Goal: Information Seeking & Learning: Check status

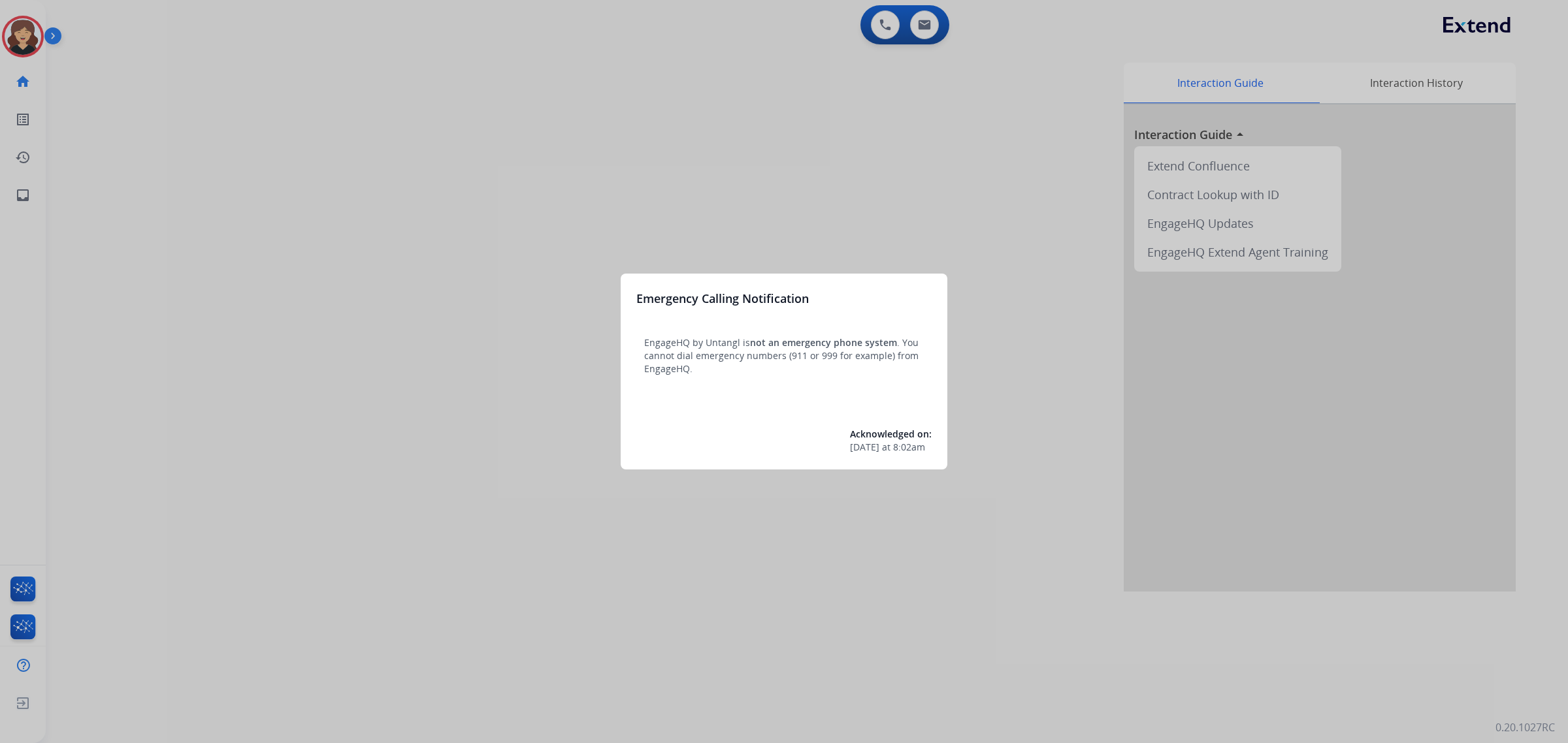
click at [22, 204] on div at bounding box center [784, 371] width 1568 height 743
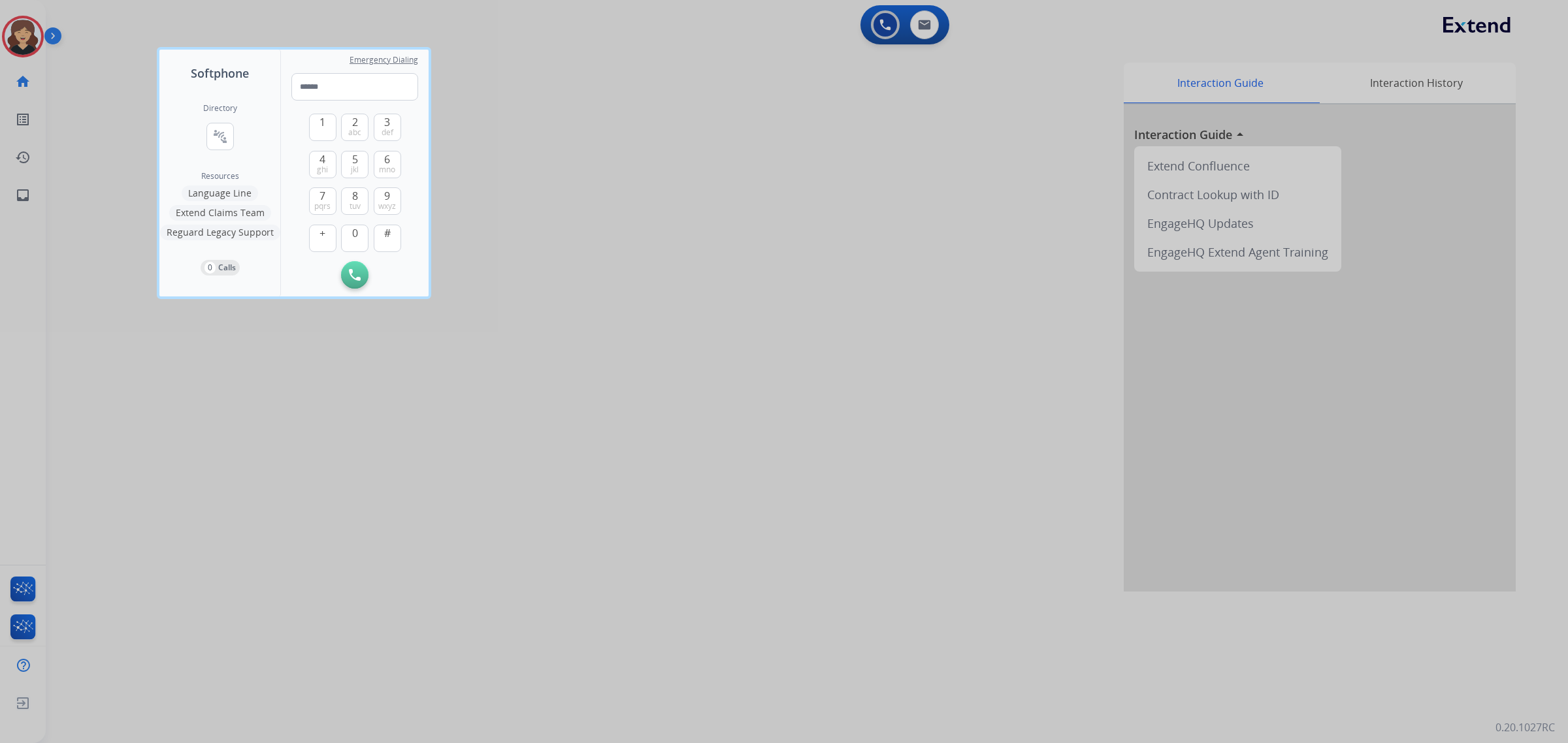
click at [22, 198] on div at bounding box center [784, 371] width 1568 height 743
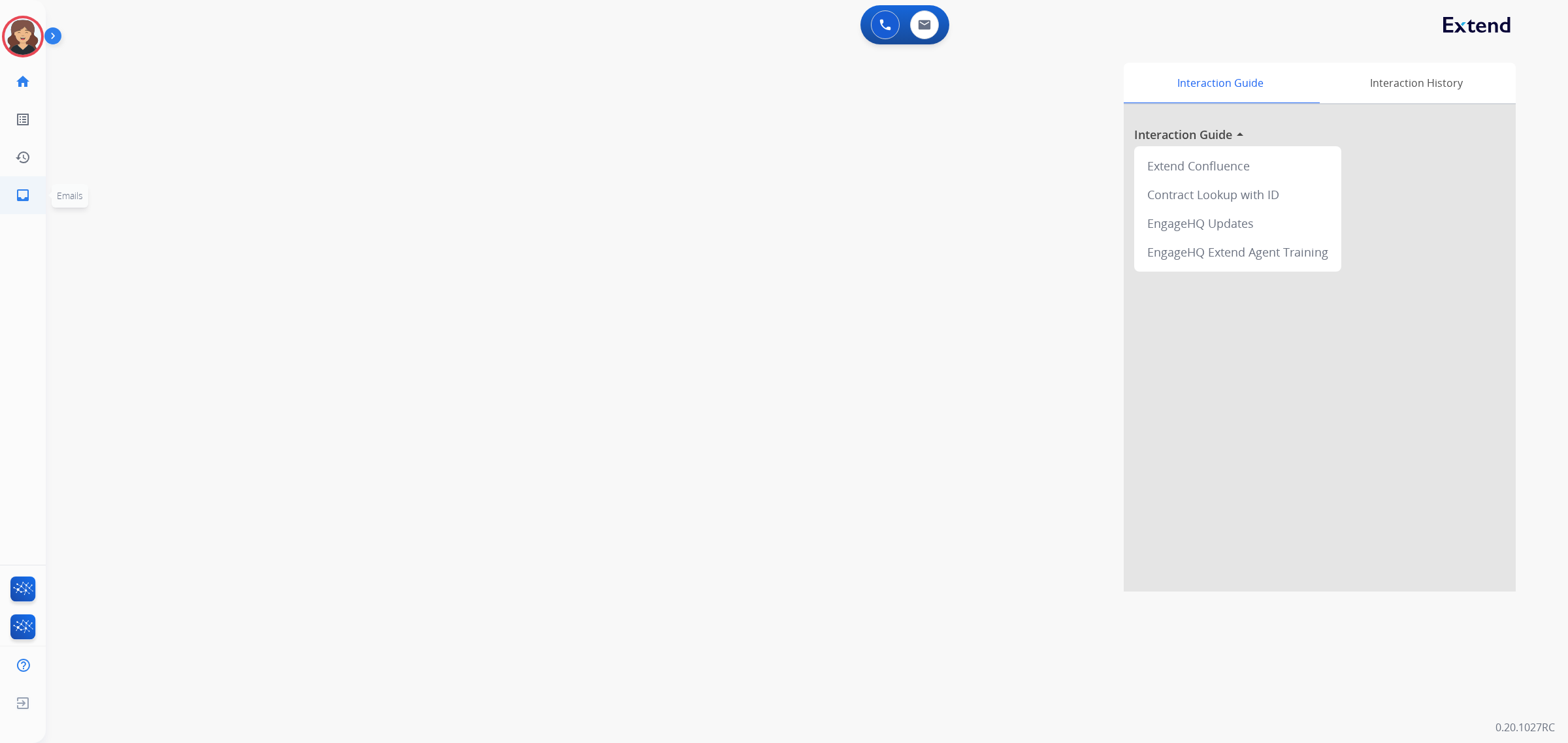
click at [23, 184] on link "inbox Emails" at bounding box center [22, 195] width 36 height 36
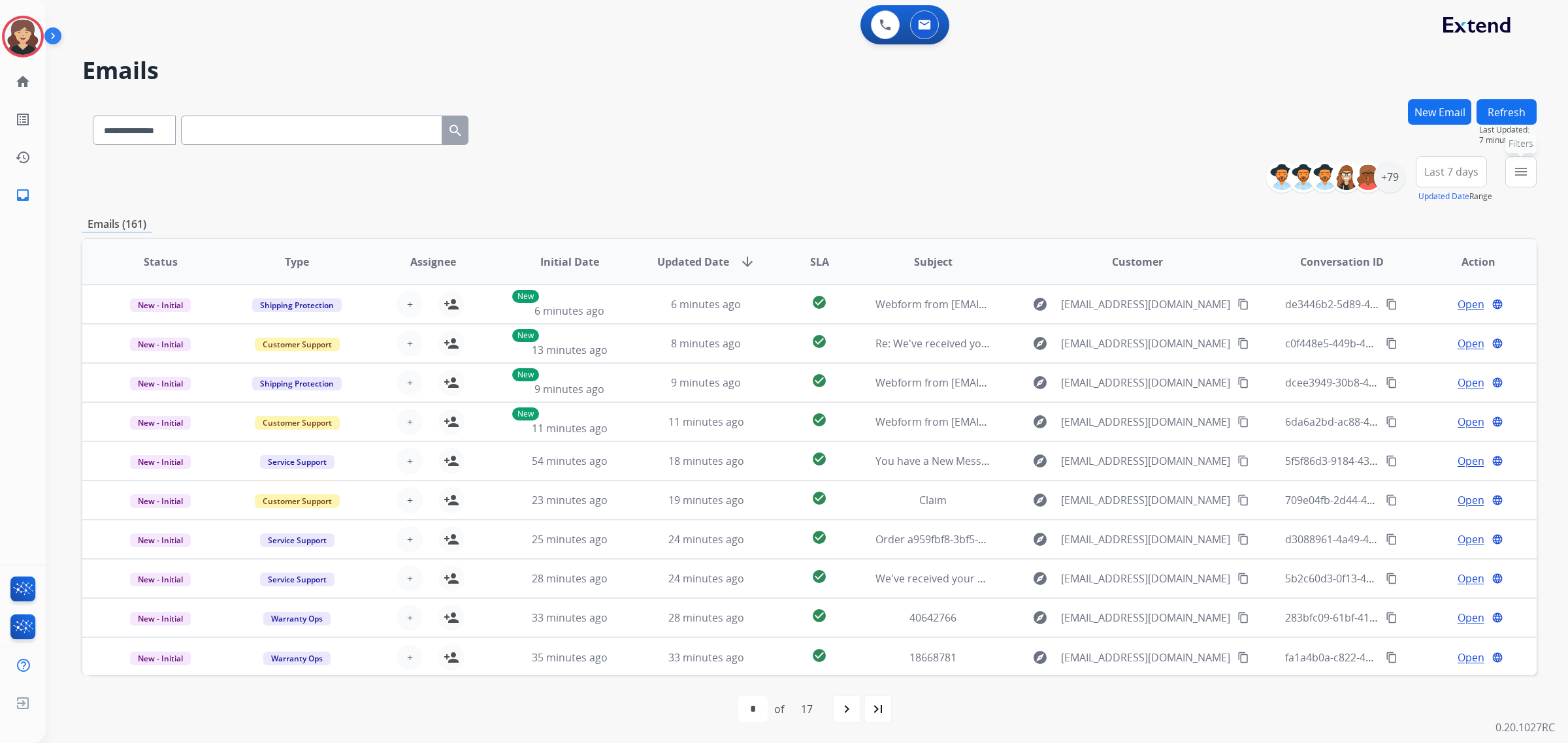
click at [1526, 168] on mat-icon "menu" at bounding box center [1521, 172] width 16 height 16
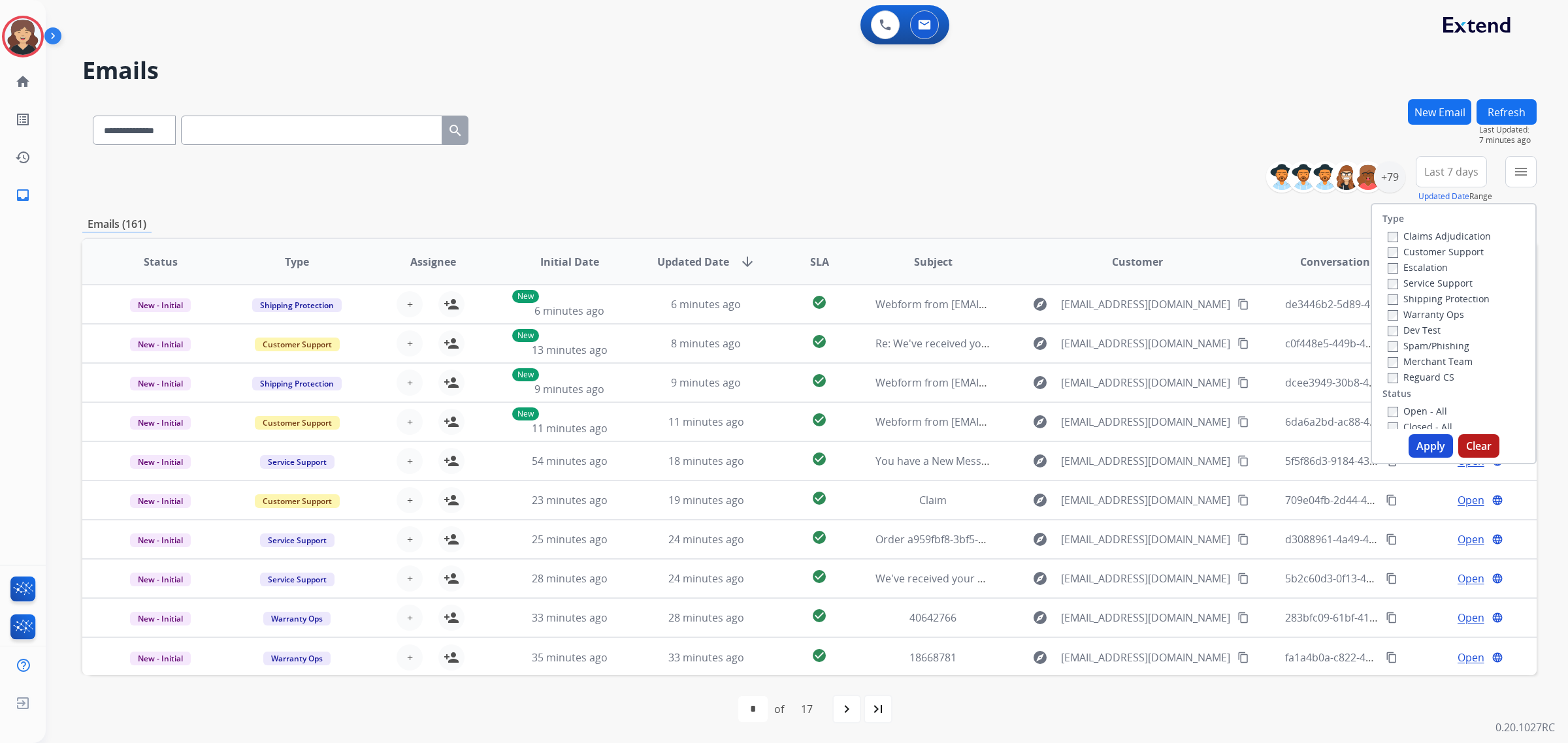
click at [1448, 277] on label "Service Support" at bounding box center [1430, 283] width 85 height 13
click at [1421, 444] on button "Apply" at bounding box center [1431, 446] width 44 height 24
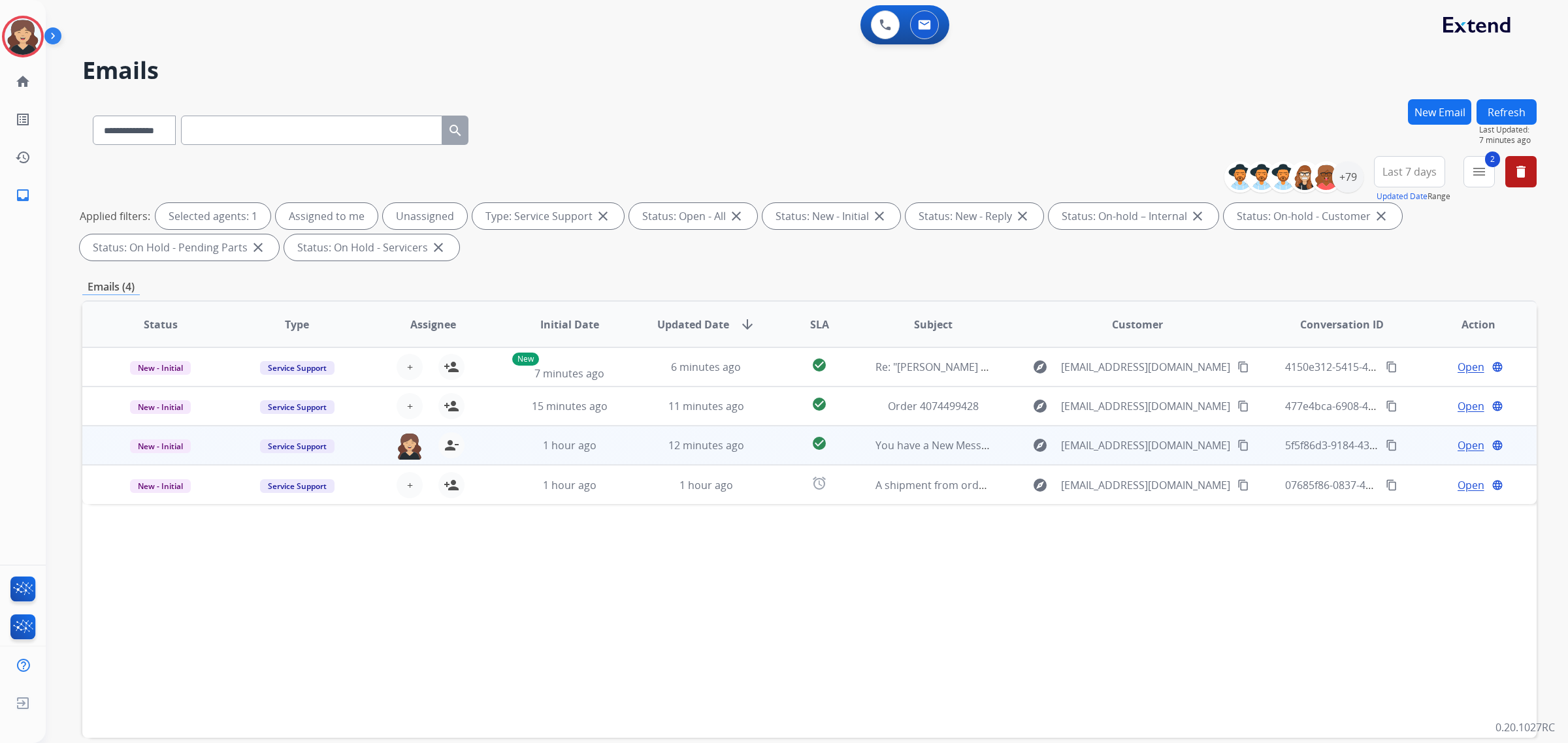
click at [1459, 441] on span "Open" at bounding box center [1471, 445] width 27 height 16
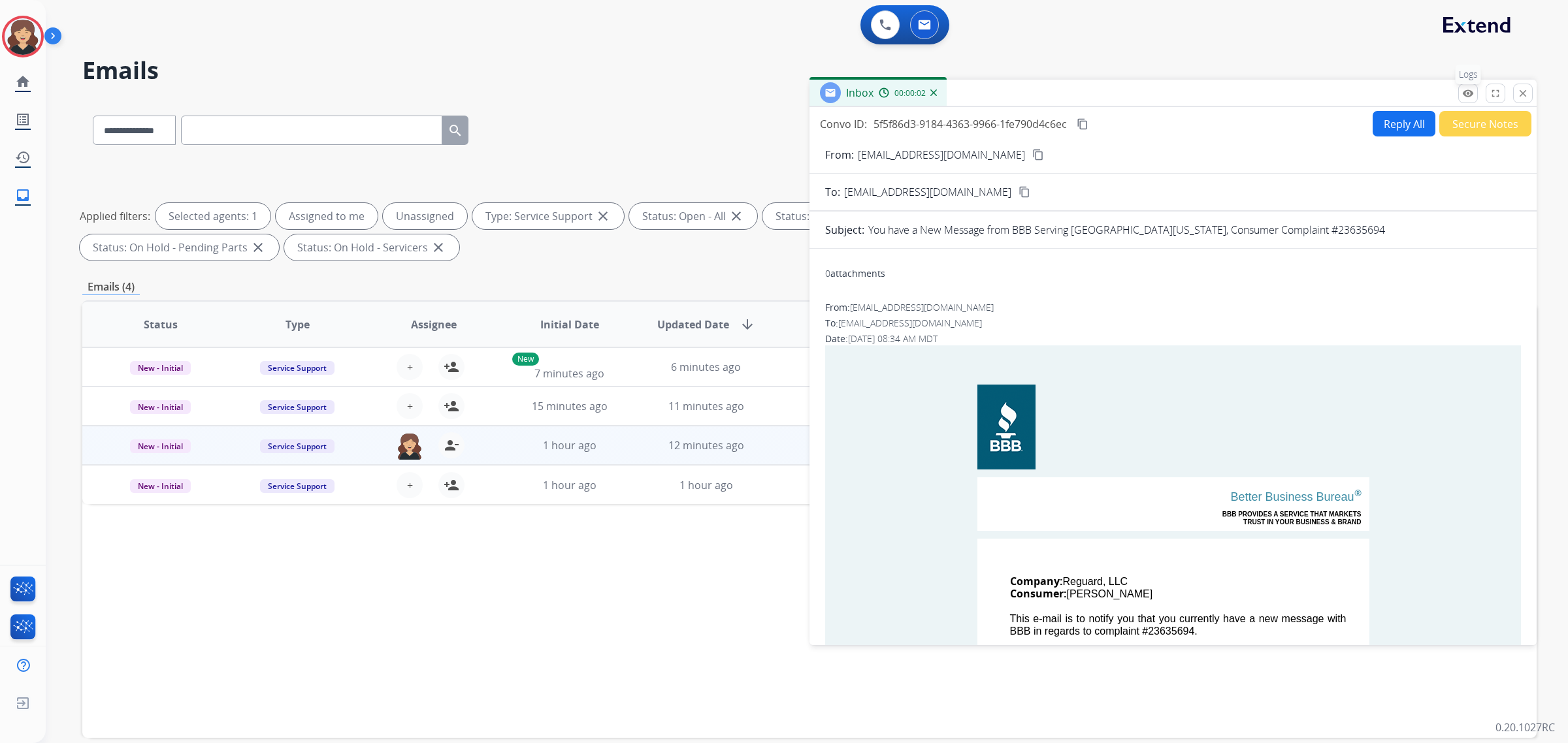
click at [1474, 91] on button "remove_red_eye Logs" at bounding box center [1468, 94] width 20 height 20
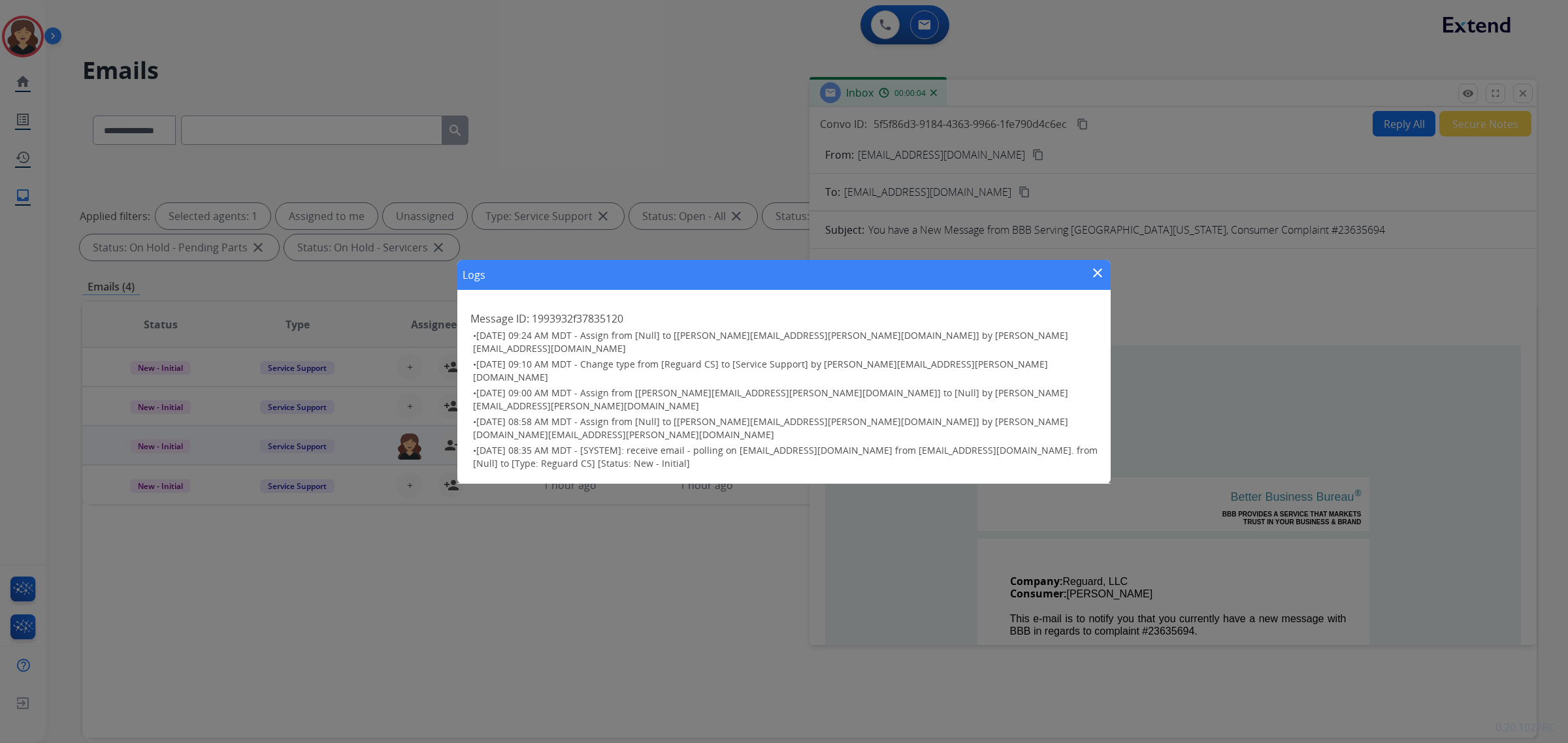
click at [1098, 281] on mat-icon "close" at bounding box center [1098, 273] width 16 height 16
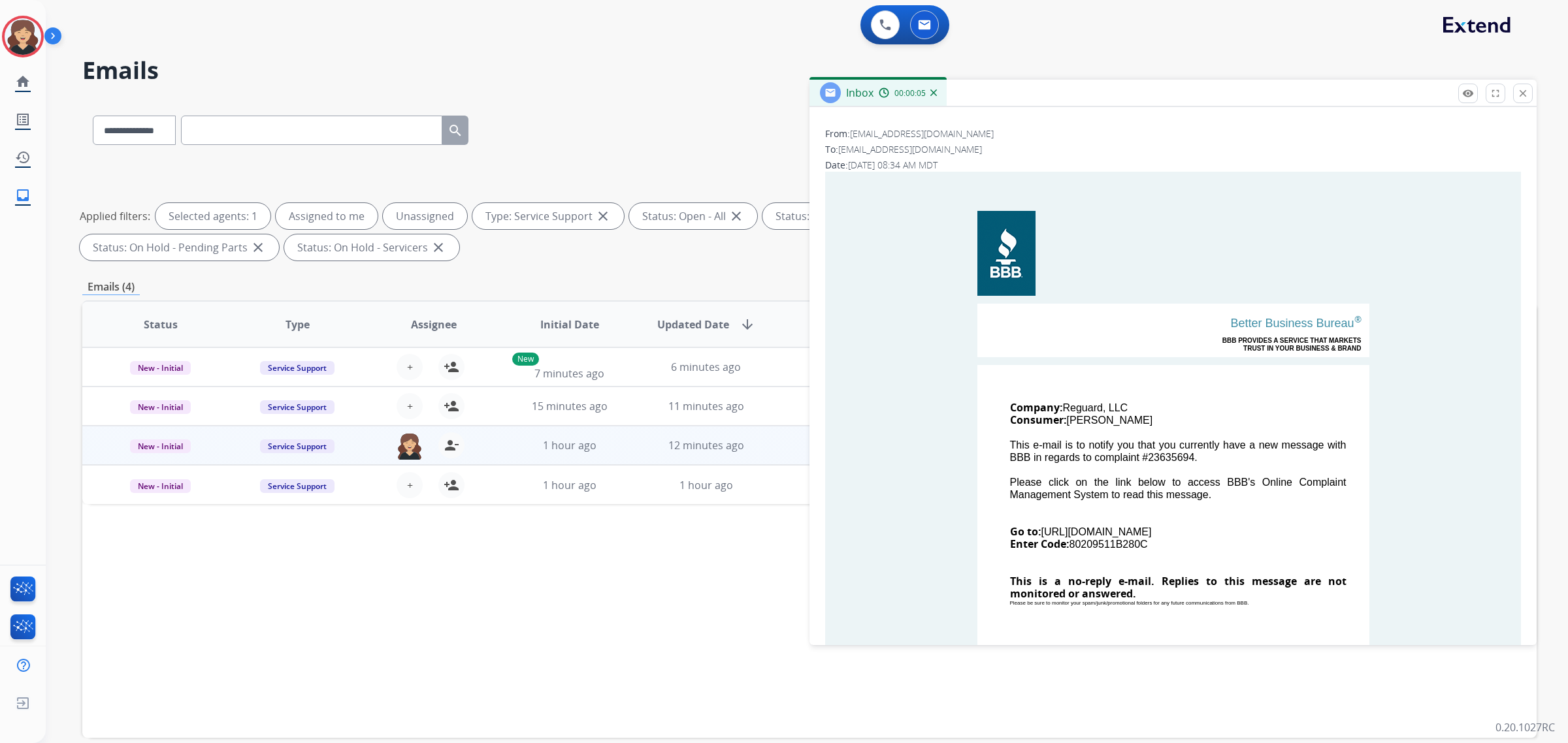
scroll to position [245, 0]
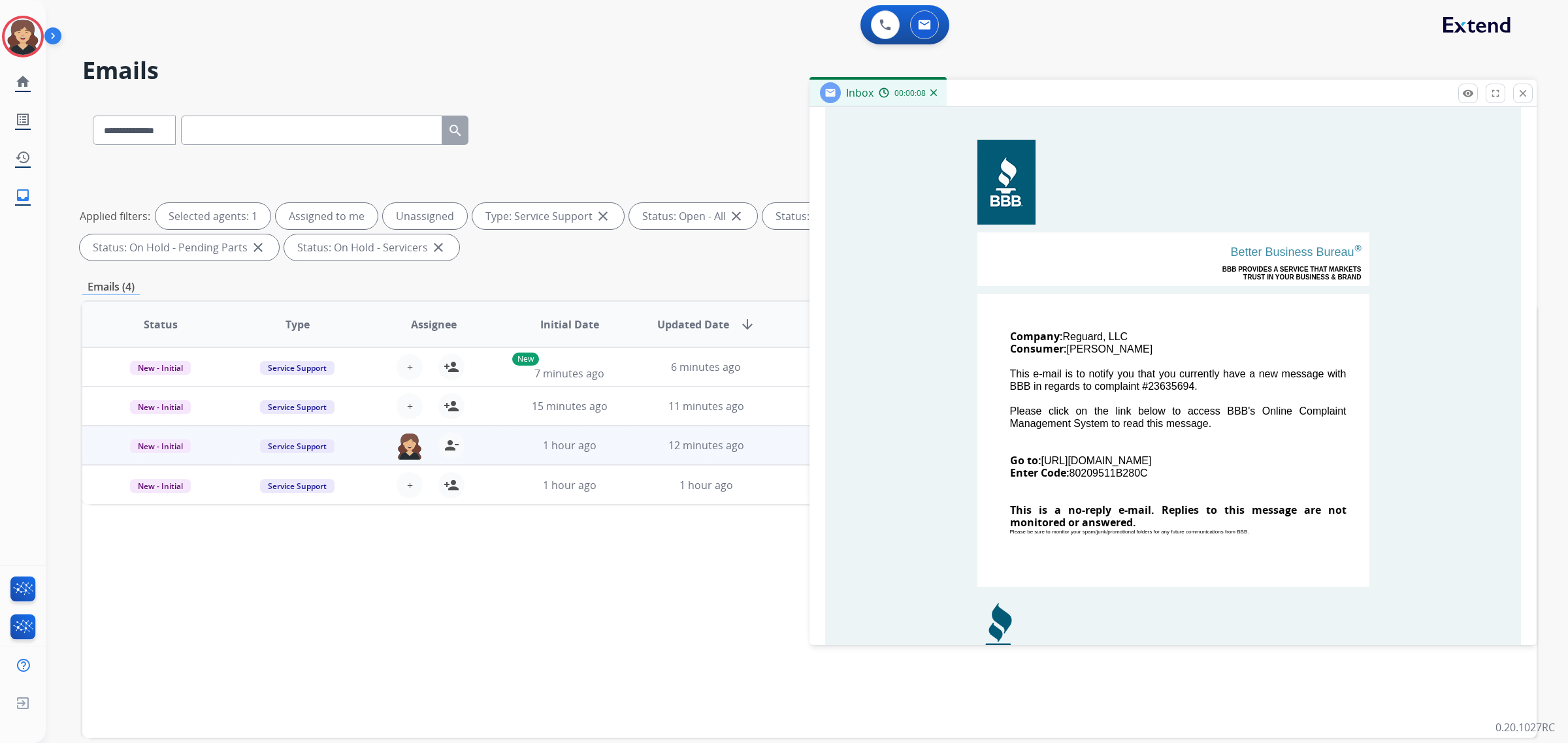
drag, startPoint x: 1153, startPoint y: 474, endPoint x: 1066, endPoint y: 477, distance: 87.1
click at [1066, 477] on td "Company: Reguard, LLC Consumer: [GEOGRAPHIC_DATA][PERSON_NAME] This e-mail is t…" at bounding box center [1173, 441] width 392 height 293
drag, startPoint x: 1223, startPoint y: 460, endPoint x: 1039, endPoint y: 464, distance: 184.0
click at [1039, 464] on td "Company: Reguard, LLC Consumer: [GEOGRAPHIC_DATA][PERSON_NAME] This e-mail is t…" at bounding box center [1173, 441] width 392 height 293
copy td "[URL][DOMAIN_NAME]"
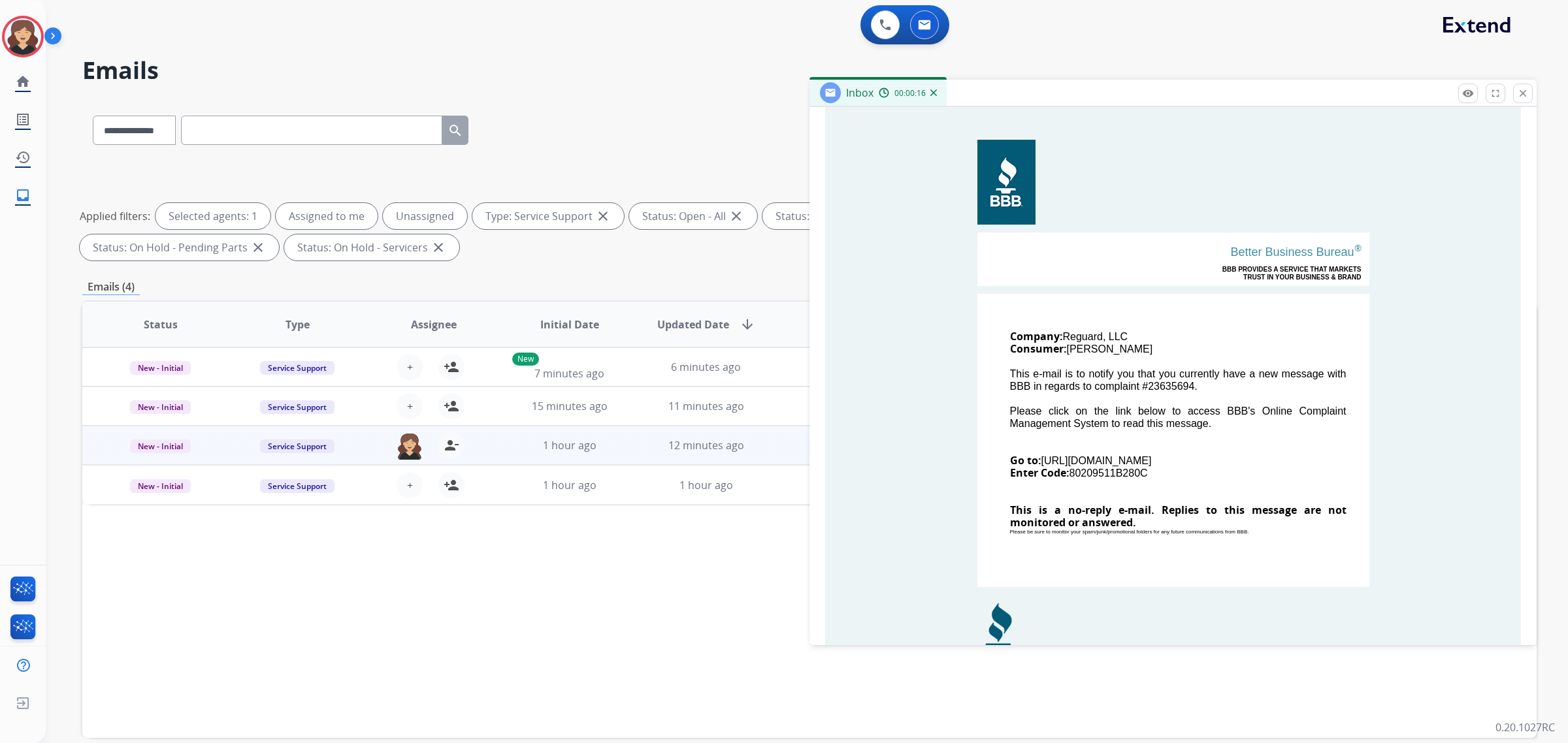
click at [1147, 472] on td "Company: Reguard, LLC Consumer: [GEOGRAPHIC_DATA][PERSON_NAME] This e-mail is t…" at bounding box center [1173, 441] width 392 height 293
drag, startPoint x: 1152, startPoint y: 472, endPoint x: 1070, endPoint y: 470, distance: 82.0
click at [1070, 470] on td "Company: Reguard, LLC Consumer: [GEOGRAPHIC_DATA][PERSON_NAME] This e-mail is t…" at bounding box center [1173, 441] width 392 height 293
copy td "80209511B280C"
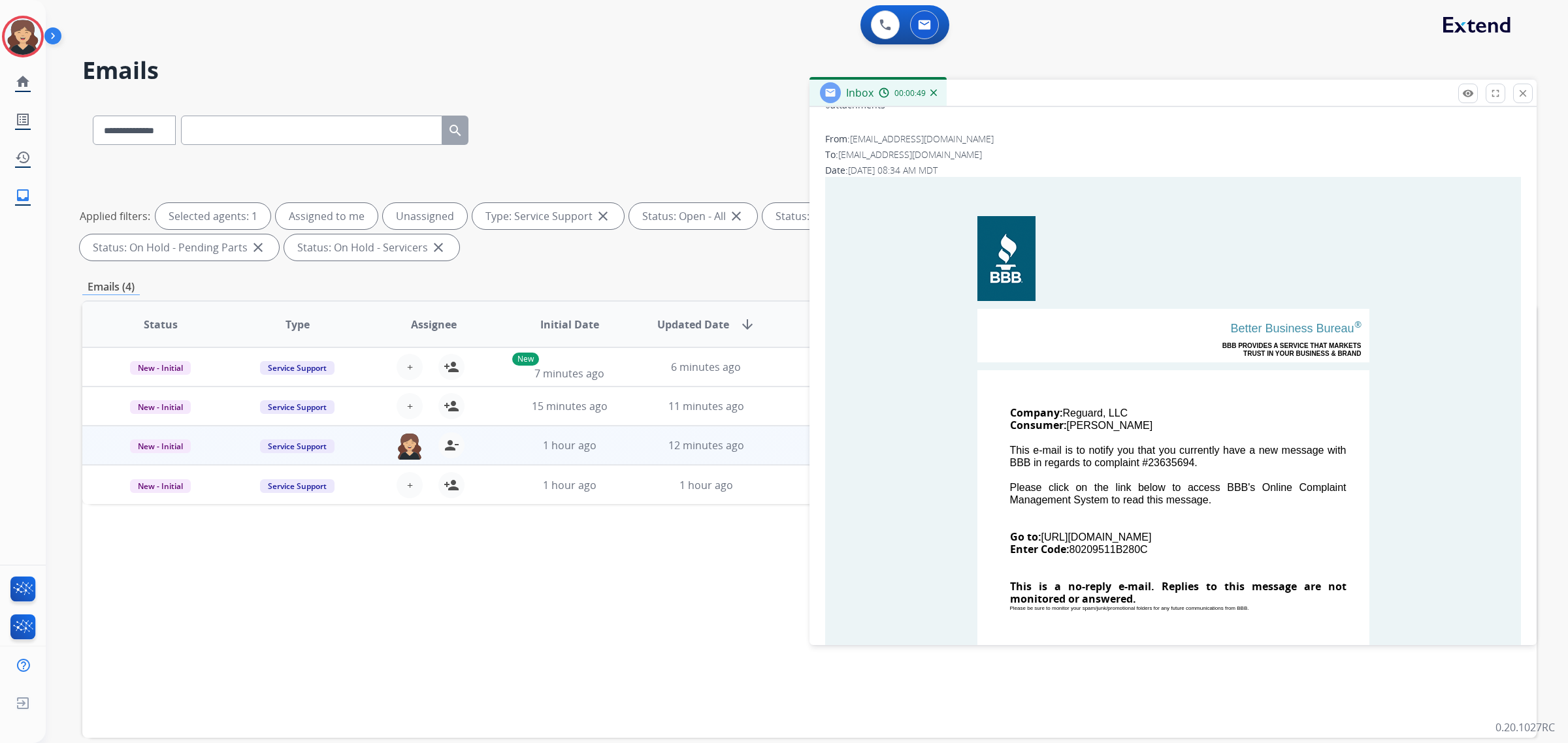
scroll to position [0, 0]
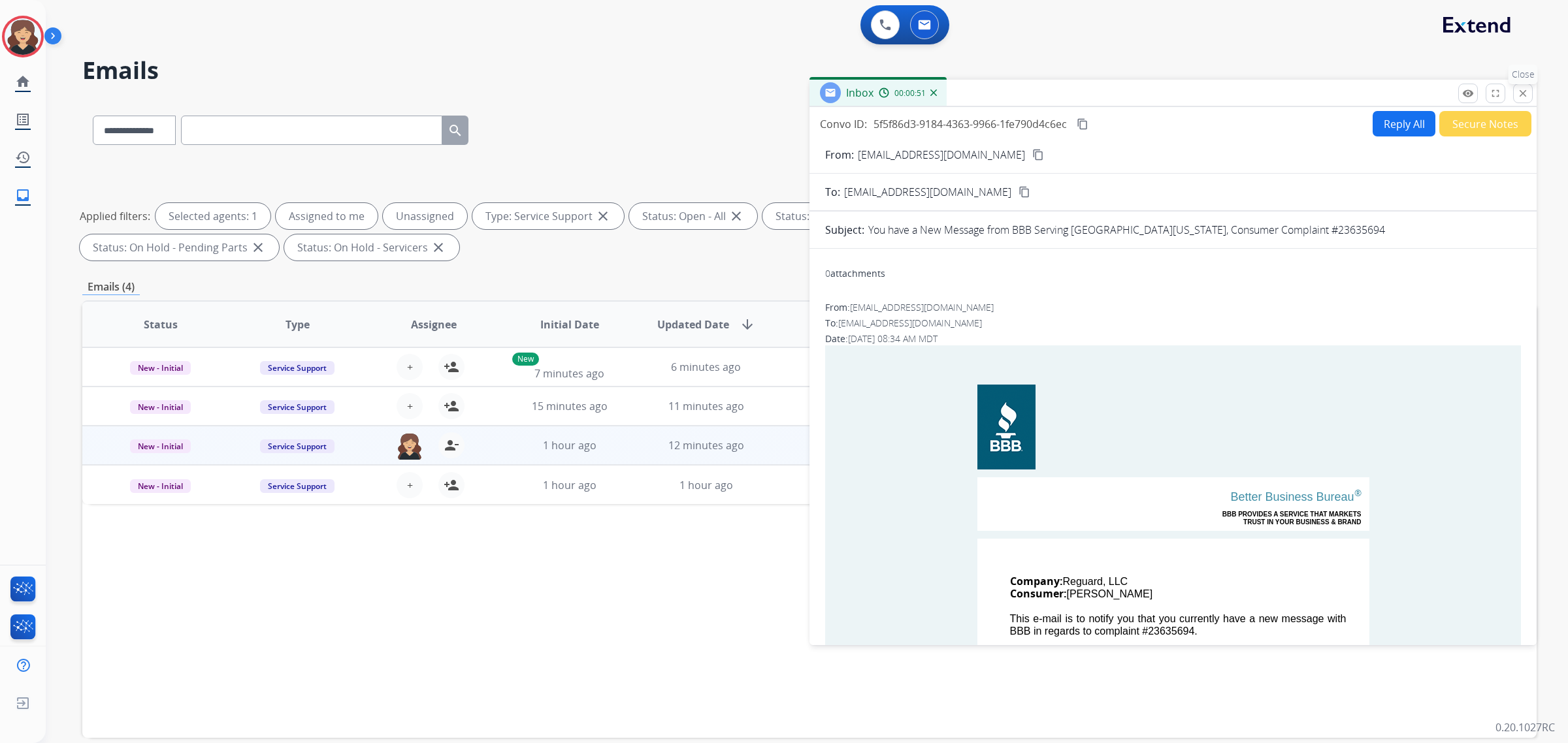
click at [1527, 93] on mat-icon "close" at bounding box center [1523, 93] width 12 height 12
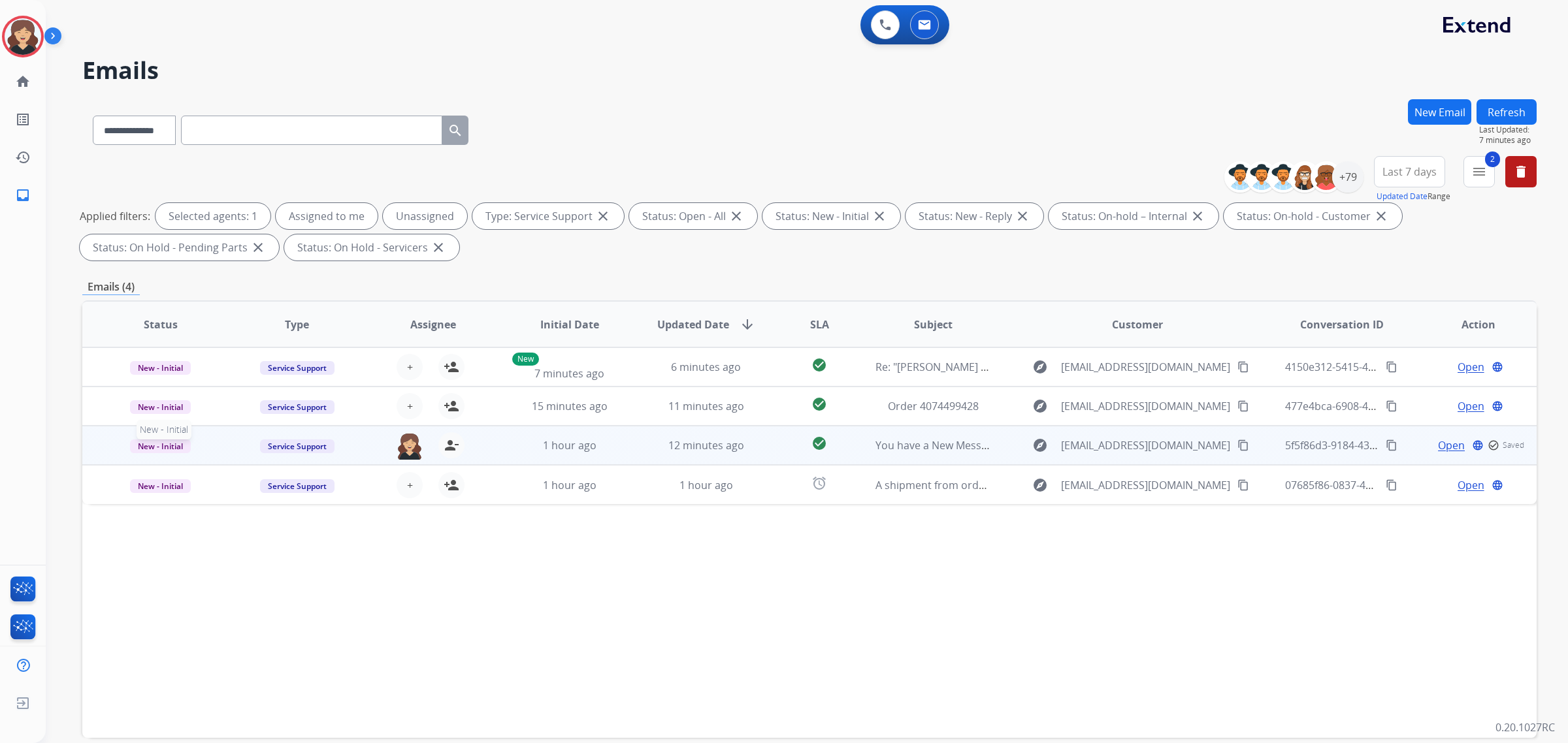
click at [147, 445] on span "New - Initial" at bounding box center [161, 446] width 61 height 14
click at [260, 562] on p "Closed – Solved" at bounding box center [240, 568] width 75 height 18
click at [1238, 448] on mat-icon "content_copy" at bounding box center [1244, 445] width 12 height 12
click at [170, 132] on select "**********" at bounding box center [133, 130] width 82 height 29
select select "**********"
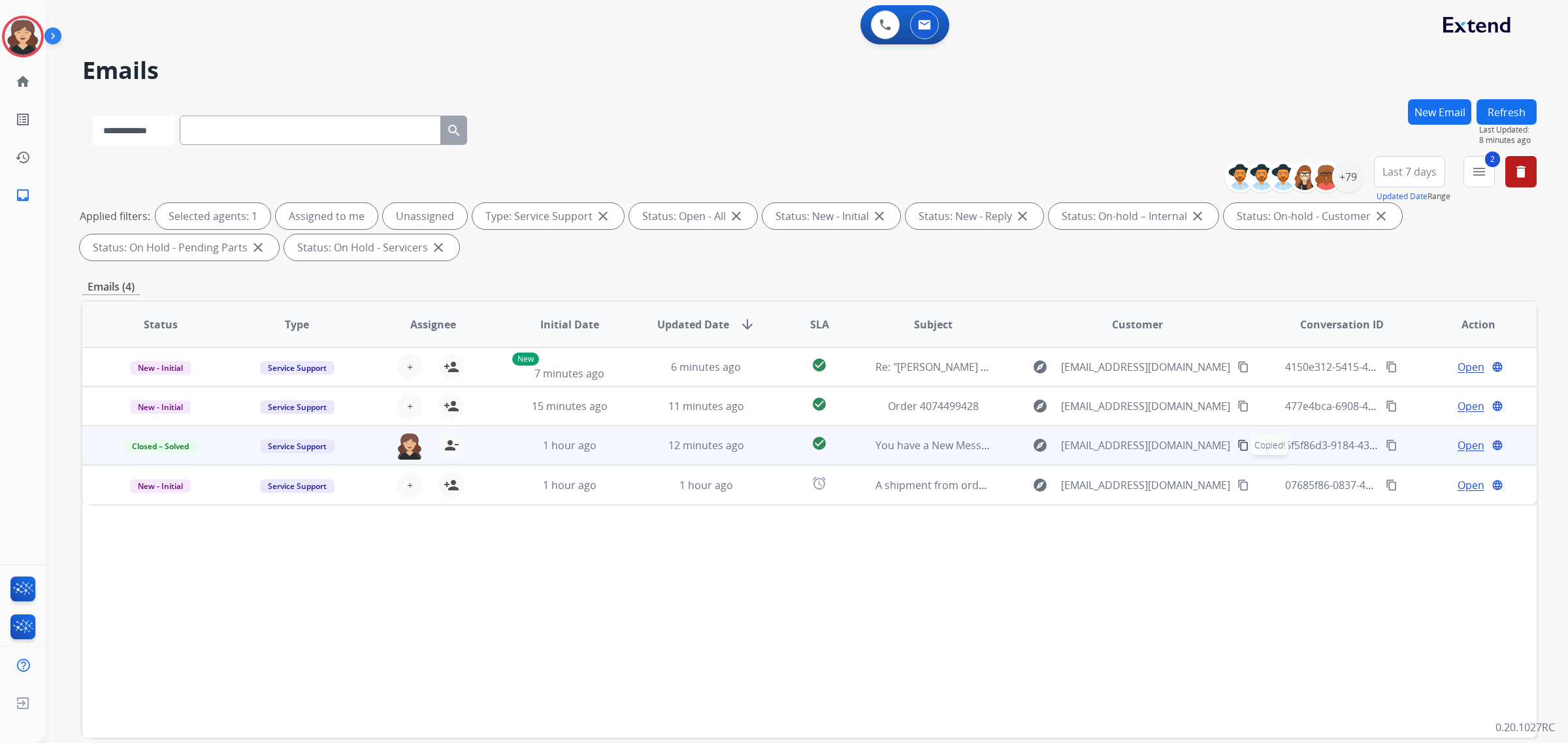
click at [93, 116] on select "**********" at bounding box center [133, 130] width 82 height 29
click at [247, 125] on input "text" at bounding box center [311, 130] width 261 height 29
paste input "**********"
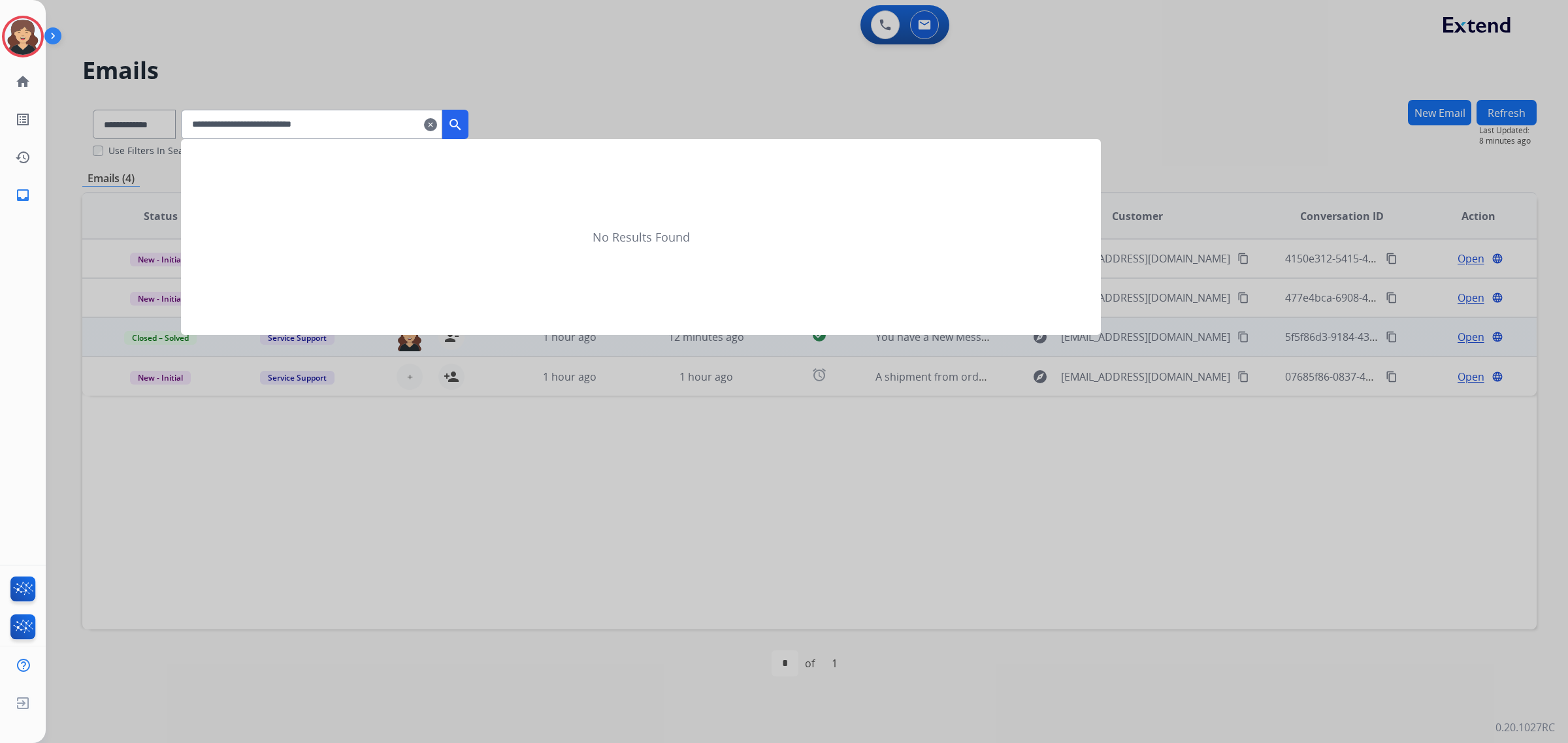
type input "**********"
click at [461, 126] on button "search" at bounding box center [455, 124] width 26 height 29
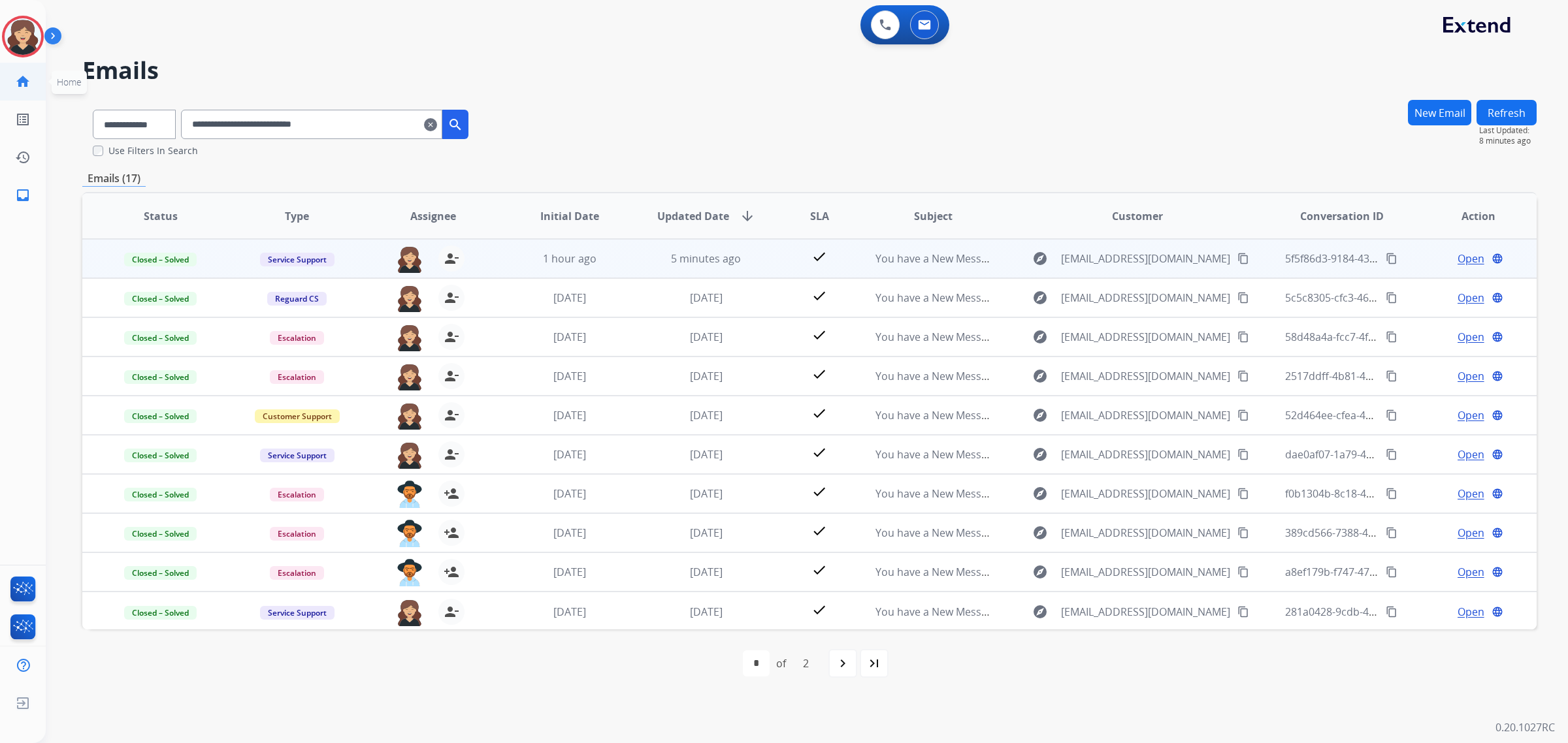
click at [13, 77] on link "home Home" at bounding box center [22, 81] width 36 height 36
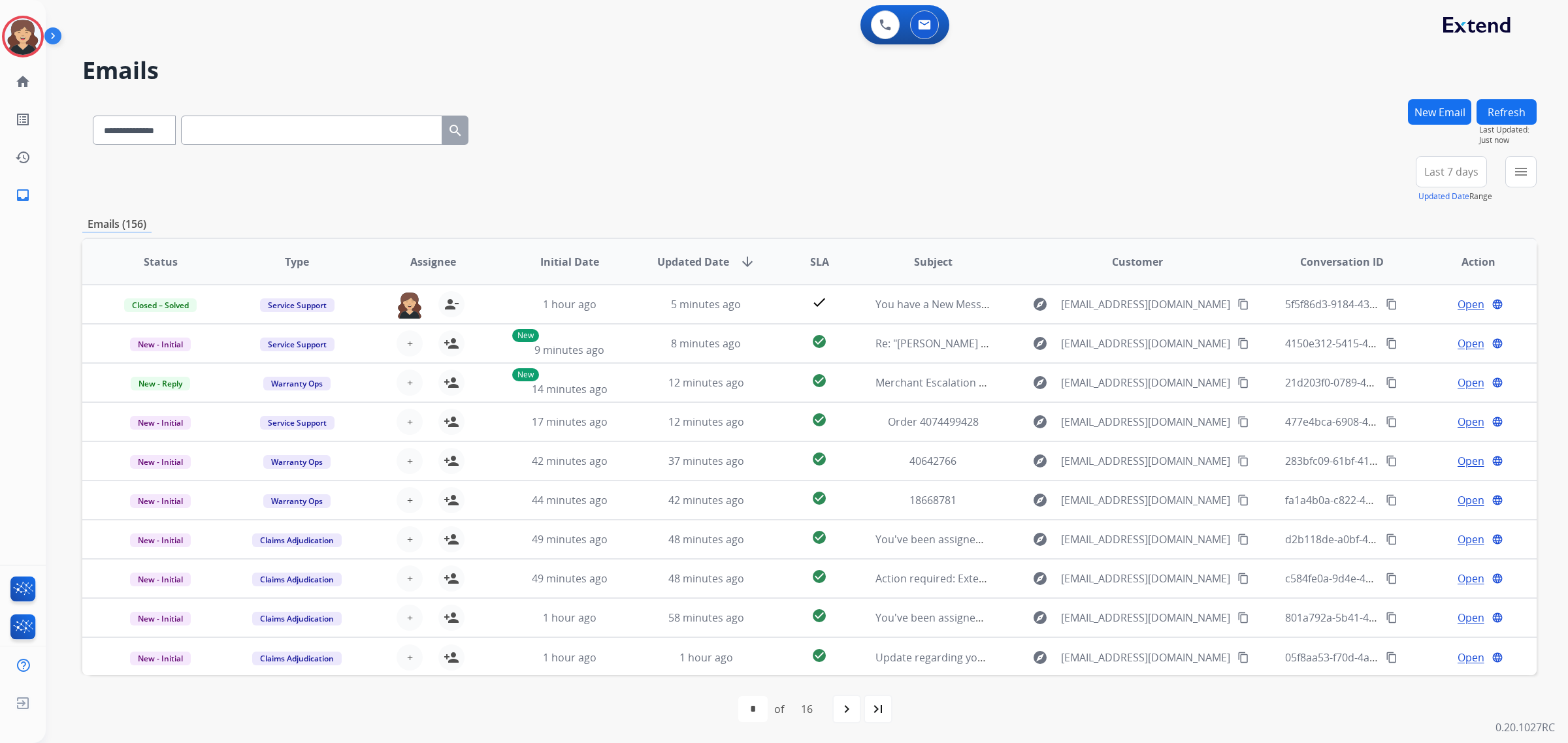
drag, startPoint x: 634, startPoint y: 109, endPoint x: 628, endPoint y: 111, distance: 6.3
click at [635, 109] on div "**********" at bounding box center [809, 127] width 1454 height 57
click at [32, 181] on link "inbox Emails" at bounding box center [22, 195] width 36 height 36
